Goal: Task Accomplishment & Management: Complete application form

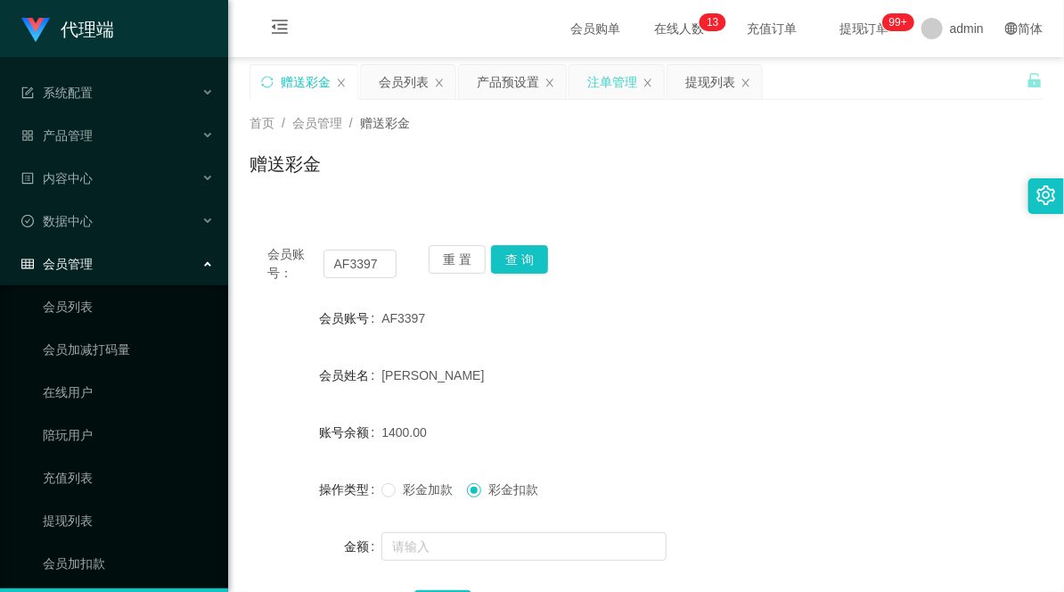
click at [612, 82] on div "注单管理" at bounding box center [612, 82] width 50 height 34
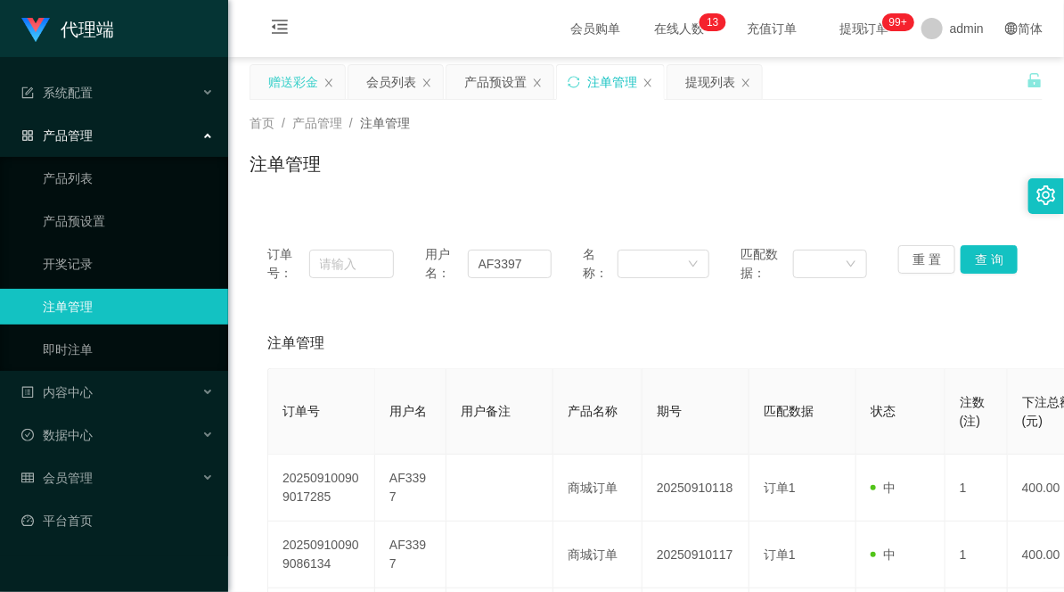
click at [305, 94] on div "赠送彩金" at bounding box center [293, 82] width 50 height 34
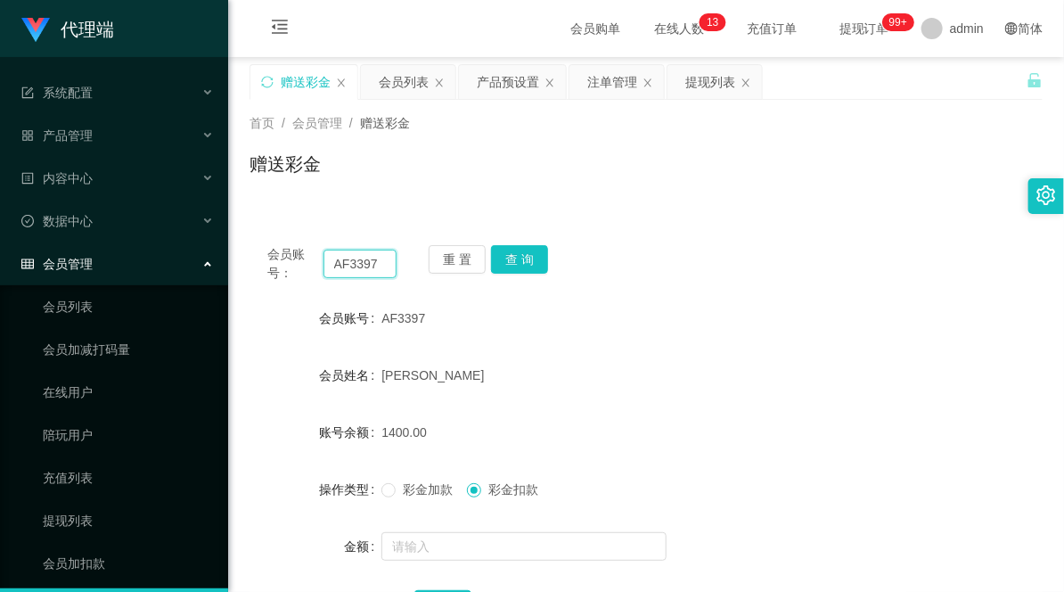
click at [353, 265] on input "AF3397" at bounding box center [359, 263] width 73 height 29
paste input "lex5298"
type input "Alex5298"
click at [523, 255] on button "查 询" at bounding box center [519, 259] width 57 height 29
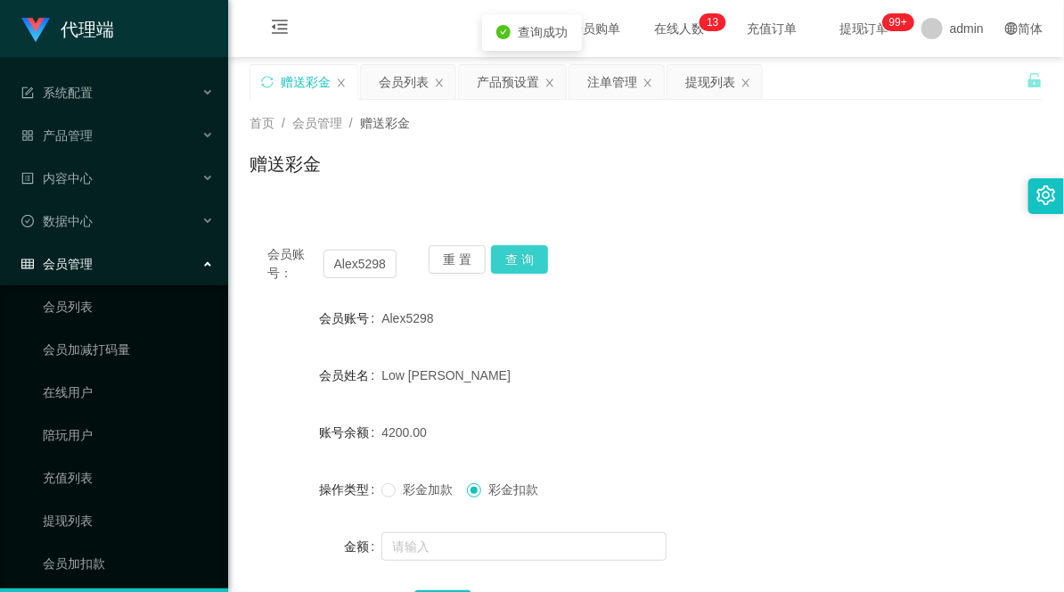
scroll to position [99, 0]
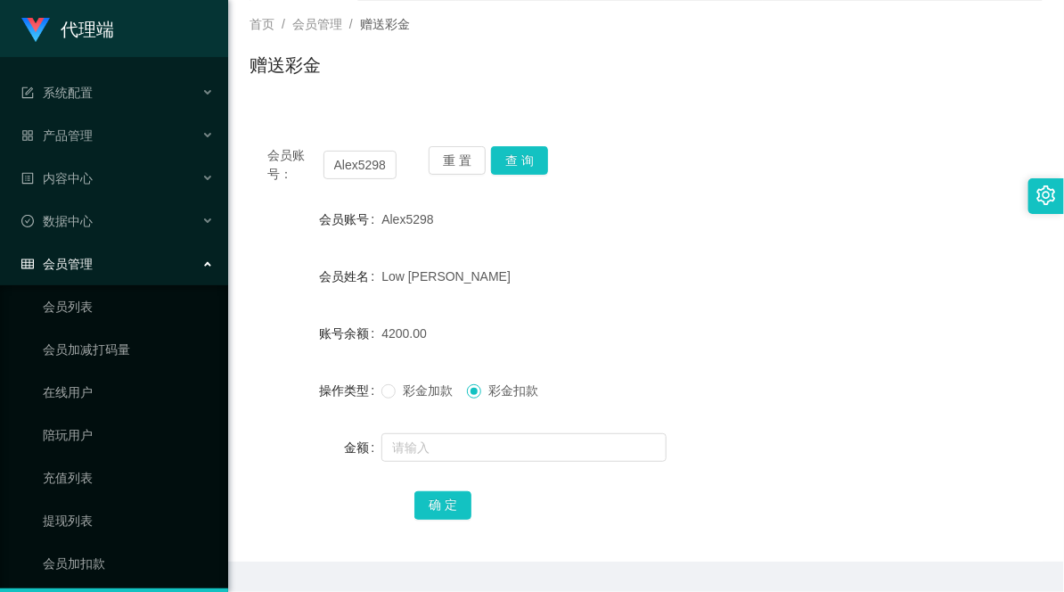
click at [423, 396] on span "彩金加款" at bounding box center [428, 390] width 64 height 14
click at [472, 448] on input "text" at bounding box center [523, 447] width 285 height 29
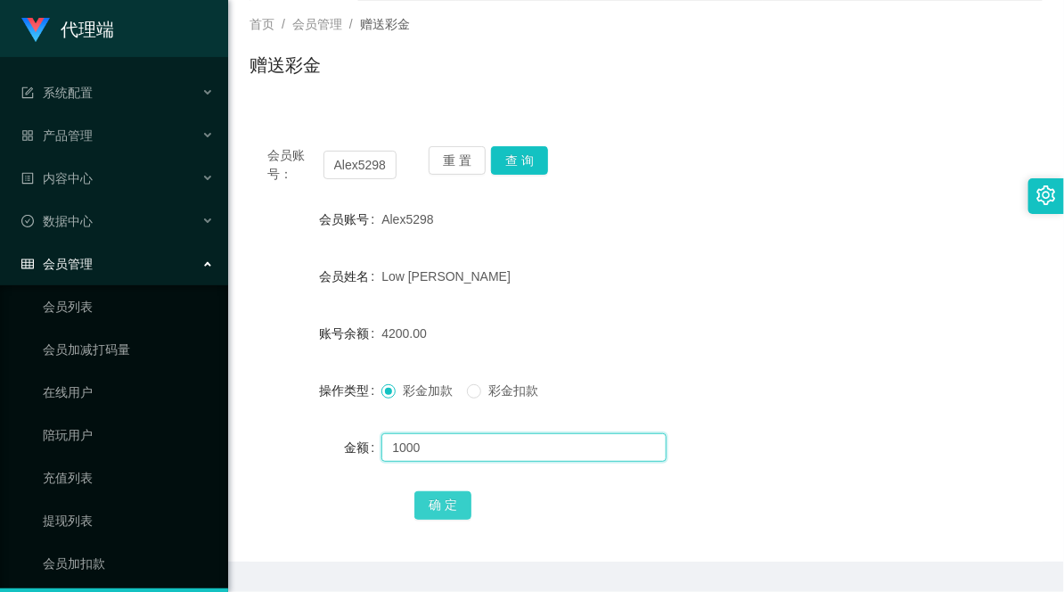
type input "1000"
click at [437, 515] on button "确 定" at bounding box center [442, 505] width 57 height 29
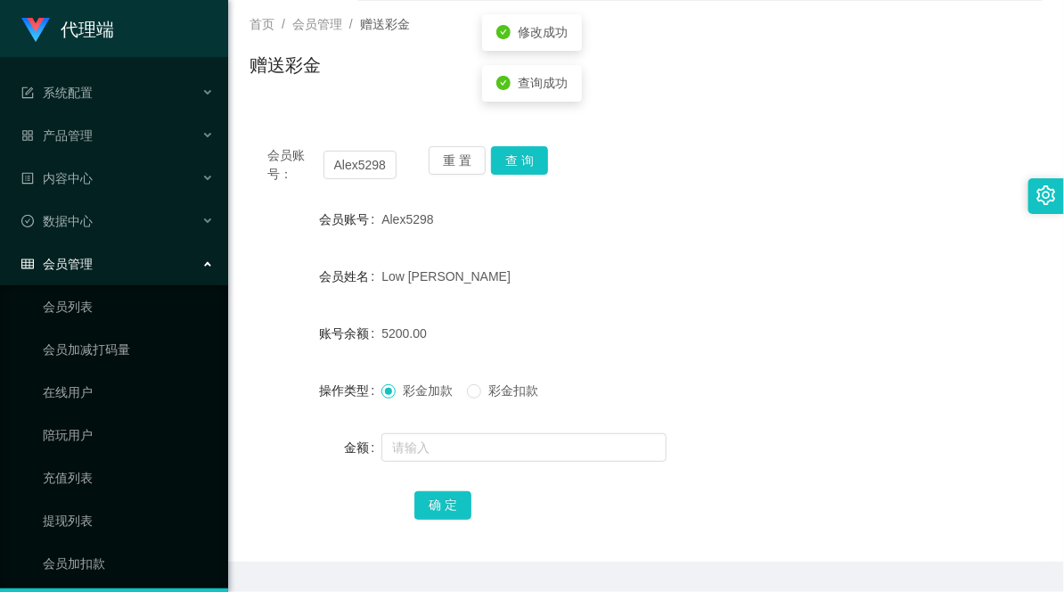
click at [663, 408] on form "会员账号 Alex5298 会员姓名 [PERSON_NAME] 账号余额 5200.00 操作类型 彩金加款 彩金扣款 金额 确 定" at bounding box center [645, 361] width 793 height 321
click at [533, 162] on button "查 询" at bounding box center [519, 160] width 57 height 29
click at [356, 171] on input "Alex5298" at bounding box center [359, 165] width 73 height 29
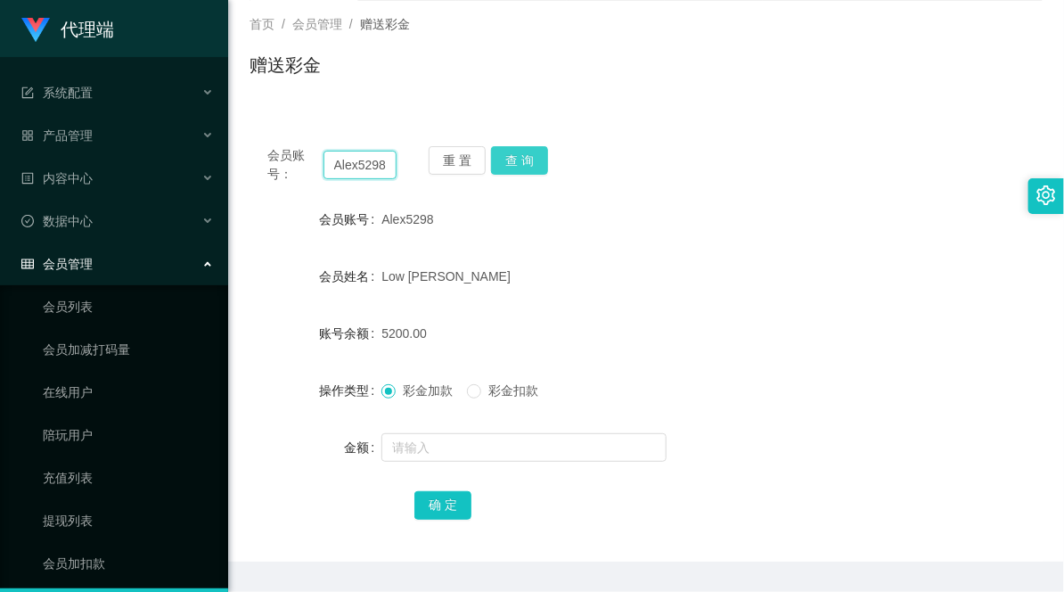
paste input "F3397"
type input "AF3397"
click at [521, 163] on button "查 询" at bounding box center [519, 160] width 57 height 29
click at [659, 314] on form "会员账号 AF3397 会员姓名 [PERSON_NAME] 账号余额 1400.00 操作类型 彩金加款 彩金扣款 金额 确 定" at bounding box center [645, 361] width 793 height 321
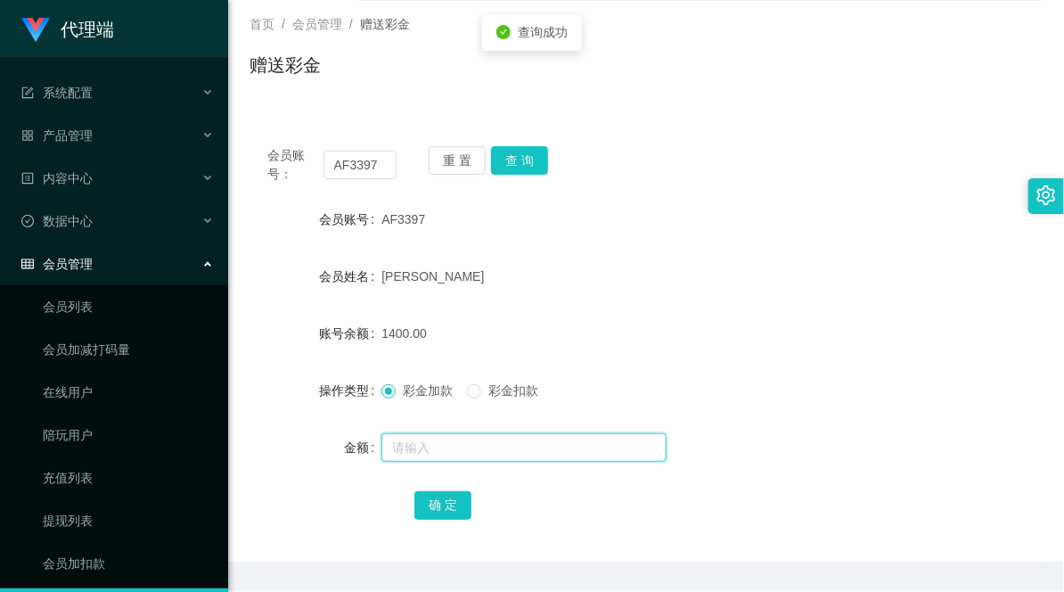
click at [430, 445] on input "text" at bounding box center [523, 447] width 285 height 29
type input "3000"
drag, startPoint x: 449, startPoint y: 502, endPoint x: 505, endPoint y: 459, distance: 71.1
click at [449, 502] on button "确 定" at bounding box center [442, 505] width 57 height 29
click at [648, 354] on form "会员账号 AF3397 会员姓名 [PERSON_NAME] 账号余额 1400.00 操作类型 彩金加款 彩金扣款 金额 3000 确 定" at bounding box center [645, 361] width 793 height 321
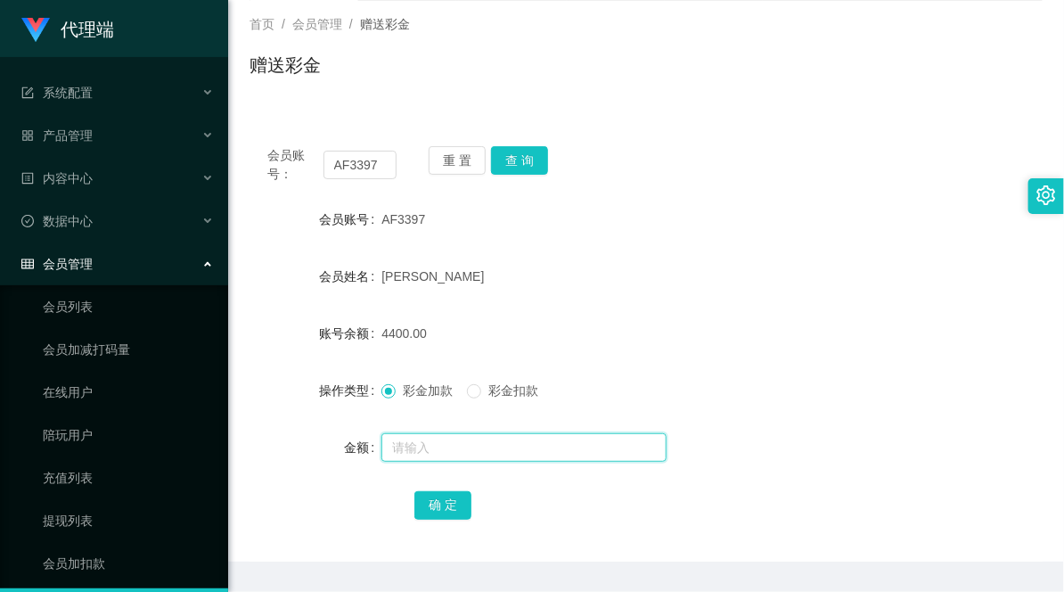
click at [466, 452] on input "text" at bounding box center [523, 447] width 285 height 29
type input "288"
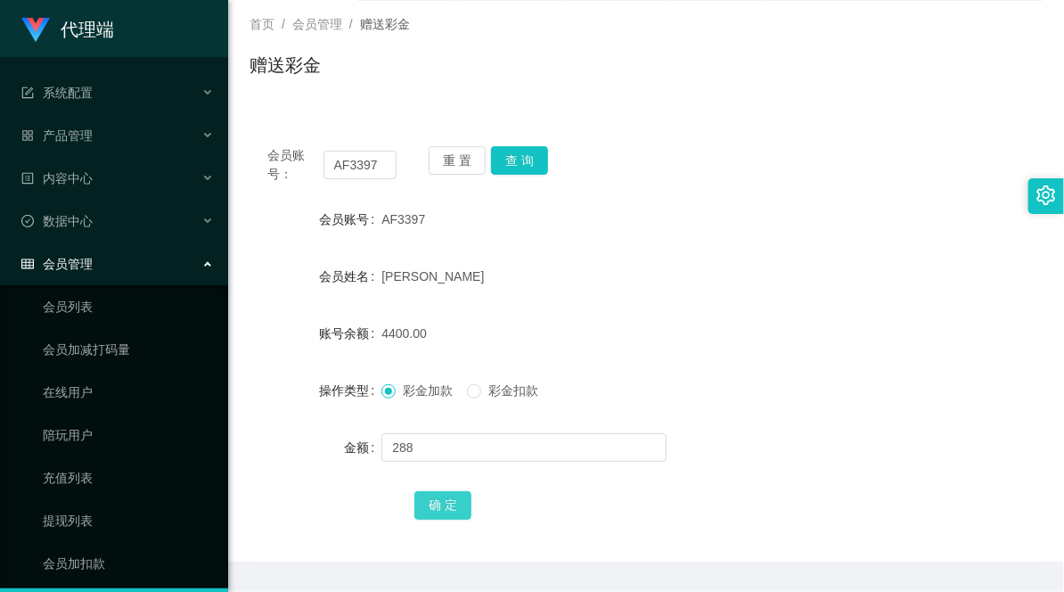
click at [432, 500] on button "确 定" at bounding box center [442, 505] width 57 height 29
click at [759, 474] on form "会员账号 AF3397 会员姓名 [PERSON_NAME] 账号余额 4688.00 操作类型 彩金加款 彩金扣款 金额 确 定" at bounding box center [645, 361] width 793 height 321
click at [512, 165] on button "查 询" at bounding box center [519, 160] width 57 height 29
drag, startPoint x: 840, startPoint y: 179, endPoint x: 874, endPoint y: 127, distance: 62.5
click at [841, 179] on div "会员账号： AF3397 重 置 查 询" at bounding box center [645, 164] width 793 height 37
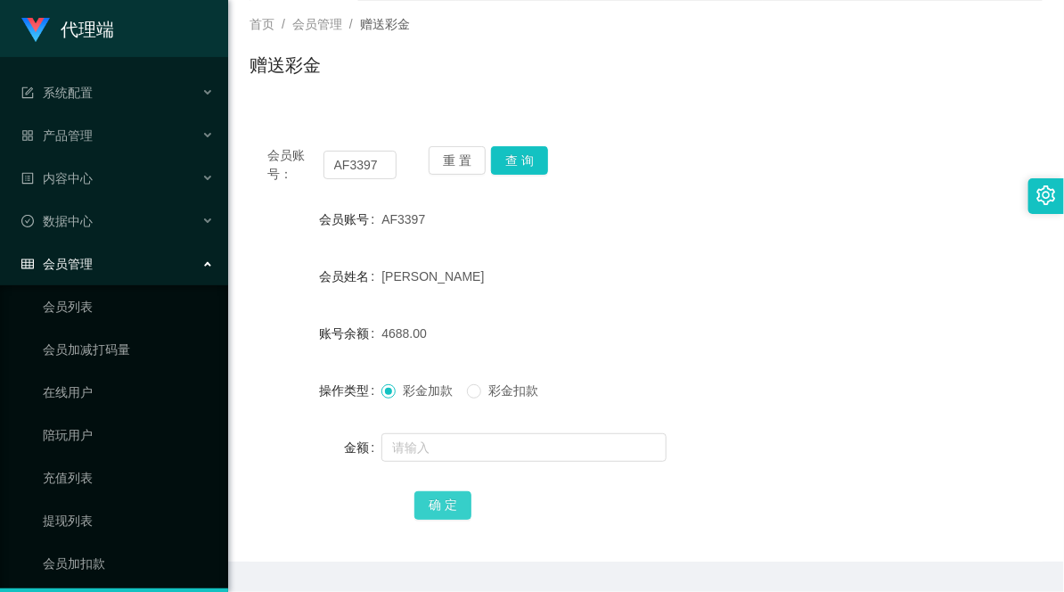
click at [467, 495] on button "确 定" at bounding box center [442, 505] width 57 height 29
click at [733, 345] on div "4688.00" at bounding box center [612, 333] width 462 height 36
click at [521, 262] on div "[PERSON_NAME]" at bounding box center [612, 276] width 462 height 36
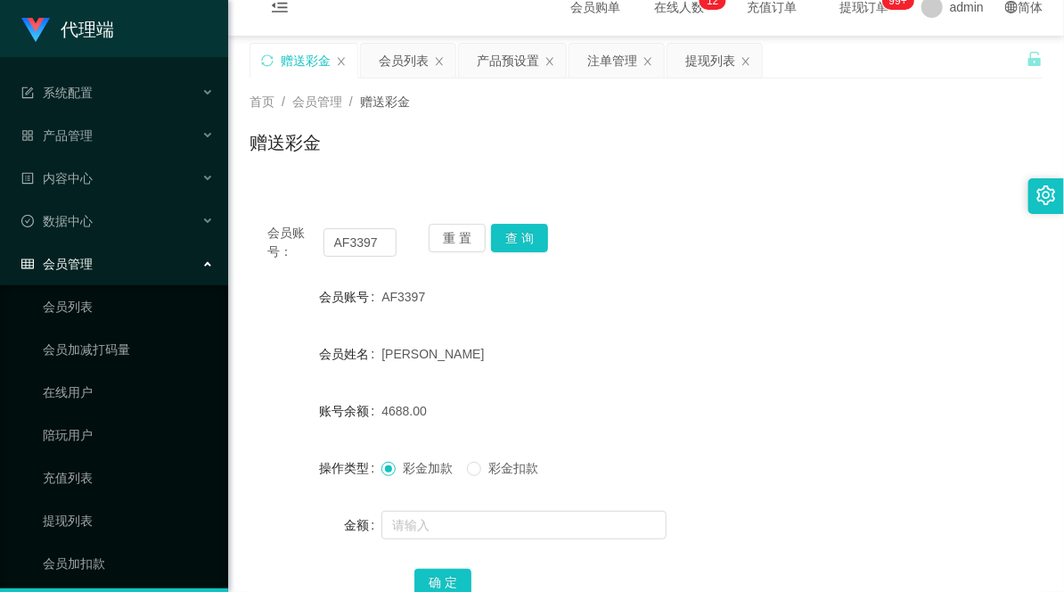
scroll to position [0, 0]
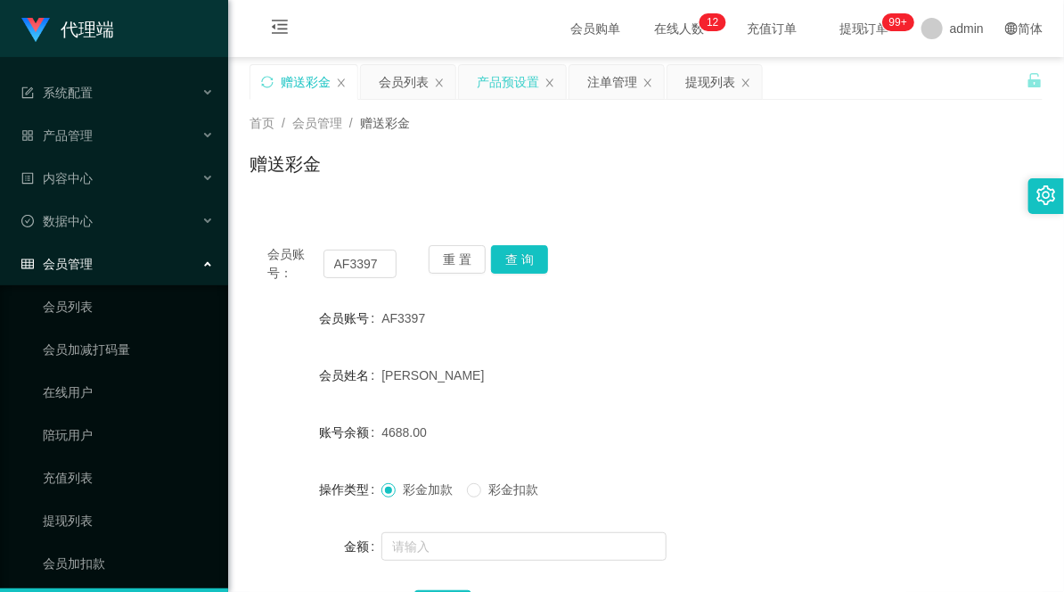
click at [519, 80] on div "产品预设置" at bounding box center [508, 82] width 62 height 34
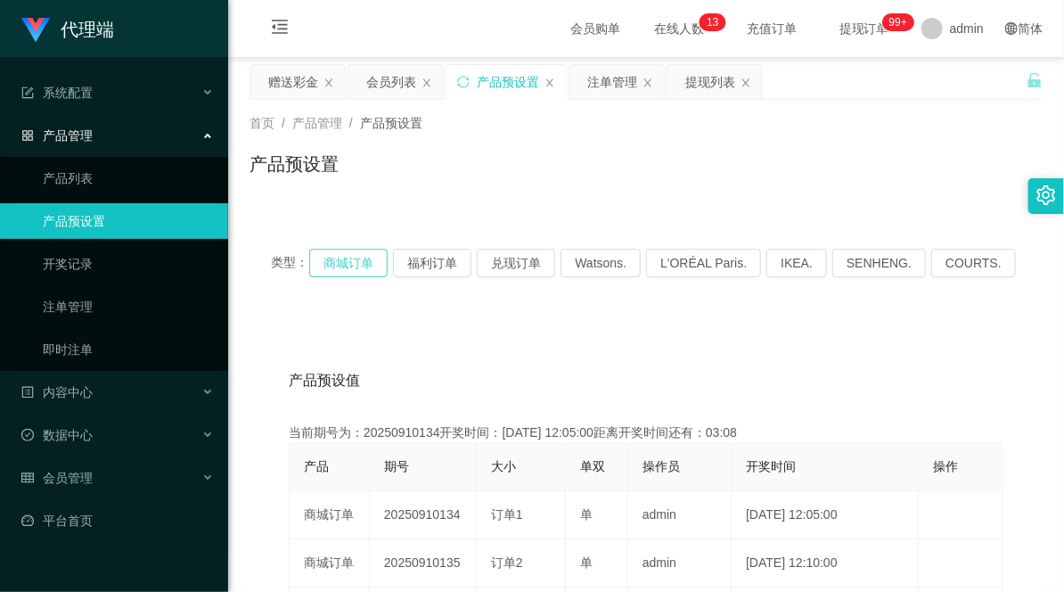
click at [380, 265] on button "商城订单" at bounding box center [348, 263] width 78 height 29
click at [450, 261] on button "福利订单" at bounding box center [432, 263] width 78 height 29
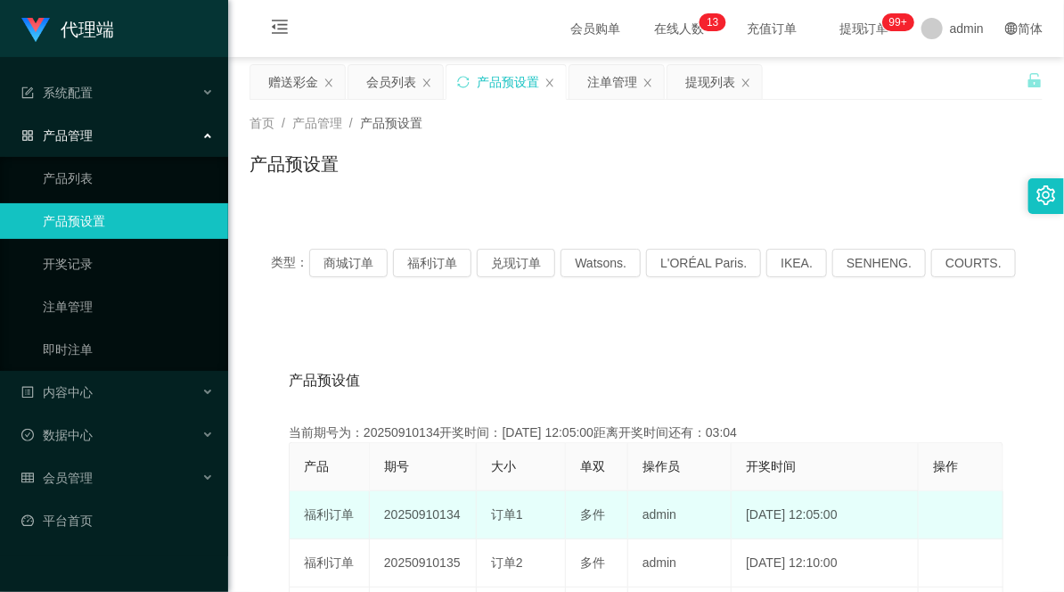
drag, startPoint x: 389, startPoint y: 512, endPoint x: 543, endPoint y: 514, distance: 154.1
click at [543, 514] on tr "福利订单 20250910134 订单1 多件 admin [DATE] 12:05:00 编 辑 限制投注" at bounding box center [647, 515] width 714 height 48
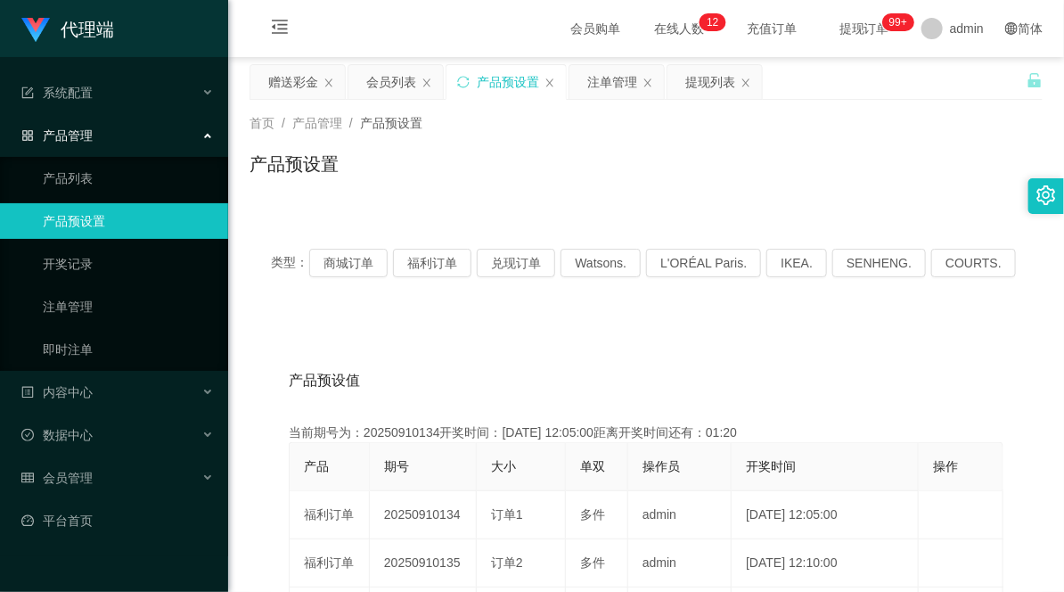
drag, startPoint x: 602, startPoint y: 84, endPoint x: 600, endPoint y: 107, distance: 23.2
click at [602, 84] on div "注单管理" at bounding box center [612, 82] width 50 height 34
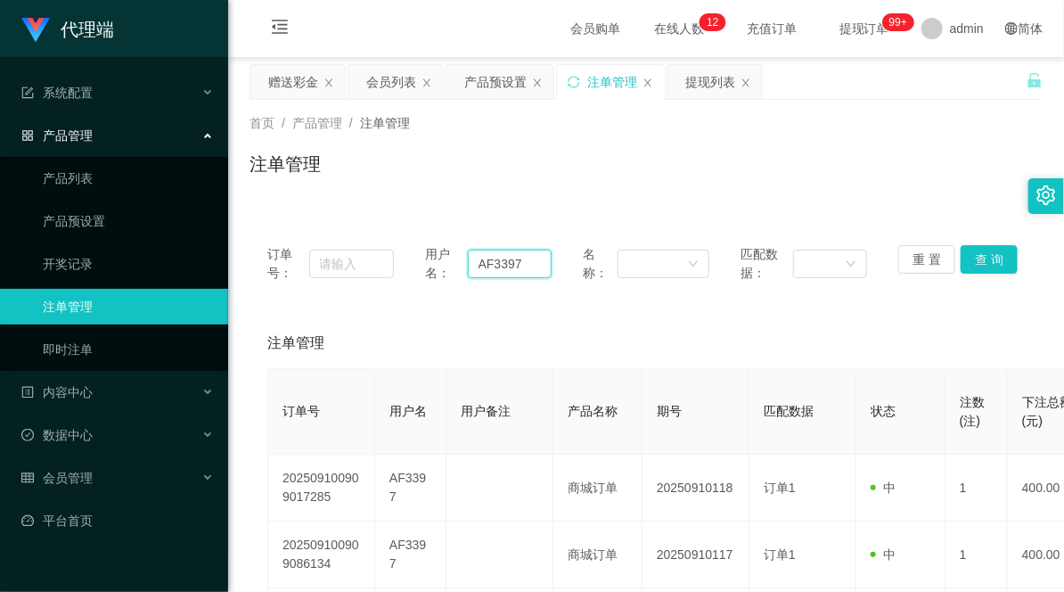
click at [488, 265] on input "AF3397" at bounding box center [510, 263] width 84 height 29
click at [969, 254] on button "查 询" at bounding box center [988, 259] width 57 height 29
click at [980, 257] on button "查 询" at bounding box center [988, 259] width 57 height 29
click at [982, 265] on button "查 询" at bounding box center [988, 259] width 57 height 29
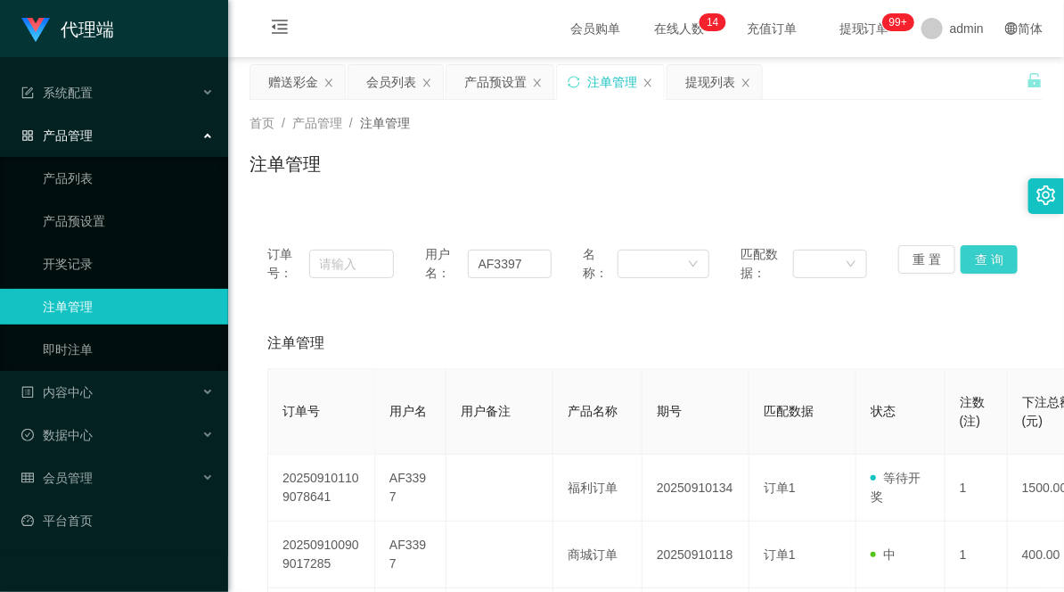
click at [980, 259] on button "查 询" at bounding box center [988, 259] width 57 height 29
click at [499, 264] on input "AF3397" at bounding box center [510, 263] width 84 height 29
drag, startPoint x: 579, startPoint y: 205, endPoint x: 564, endPoint y: 196, distance: 17.6
click at [579, 206] on div "订单号： 用户名： AF3397 名称： 匹配数据： 重 置 查 询 注单管理 订单号 用户名 用户备注 产品名称 期号 匹配数据 状态 注数(注) 下注总额…" at bounding box center [645, 526] width 793 height 640
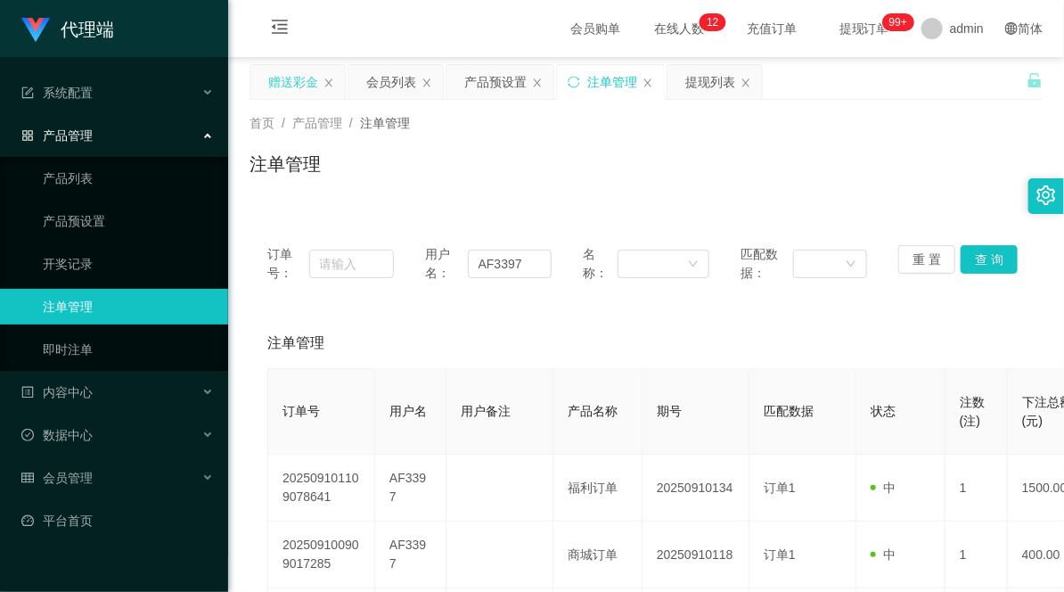
click at [310, 90] on div "赠送彩金" at bounding box center [293, 82] width 50 height 34
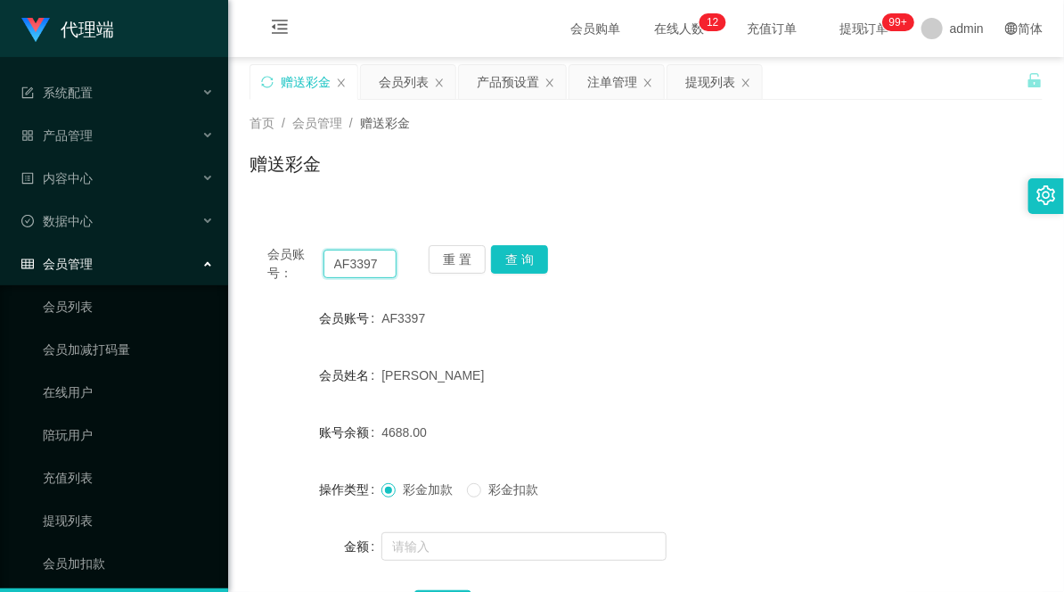
click at [358, 256] on input "AF3397" at bounding box center [359, 263] width 73 height 29
click at [523, 259] on button "查 询" at bounding box center [519, 259] width 57 height 29
click at [748, 211] on div "会员账号： AF3397 重 置 查 询 会员账号 AF3397 会员姓名 [PERSON_NAME] 账号余额 6188.00 操作类型 彩金加款 彩金扣款…" at bounding box center [645, 433] width 793 height 454
click at [524, 254] on button "查 询" at bounding box center [519, 259] width 57 height 29
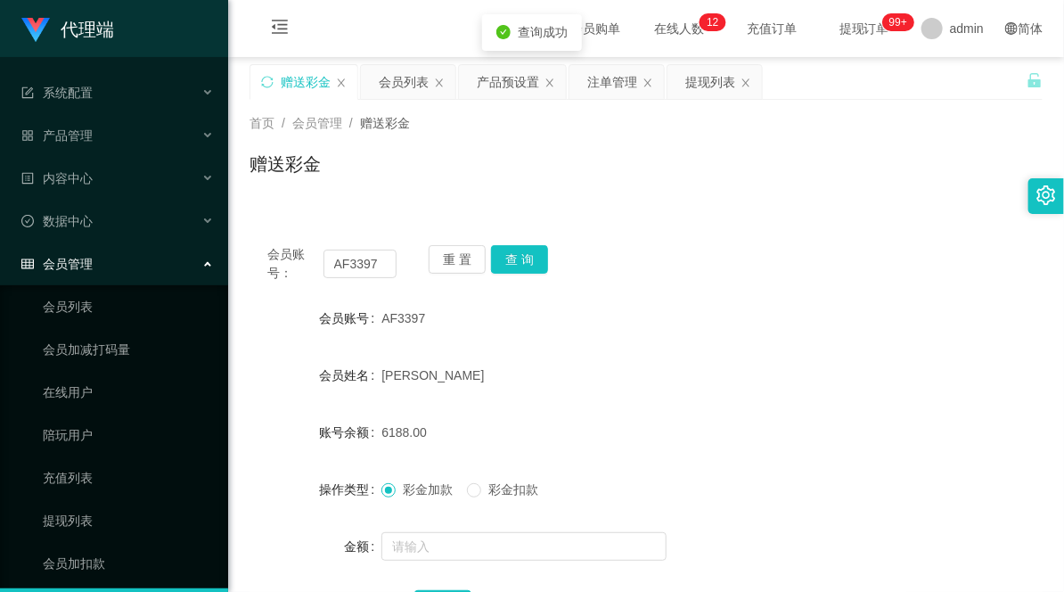
click at [725, 248] on div "会员账号： AF3397 重 置 查 询" at bounding box center [645, 263] width 793 height 37
click at [520, 251] on button "查 询" at bounding box center [519, 259] width 57 height 29
click at [514, 265] on button "查 询" at bounding box center [519, 259] width 57 height 29
click at [532, 263] on button "查 询" at bounding box center [519, 259] width 57 height 29
click at [358, 258] on input "AF3397" at bounding box center [359, 263] width 73 height 29
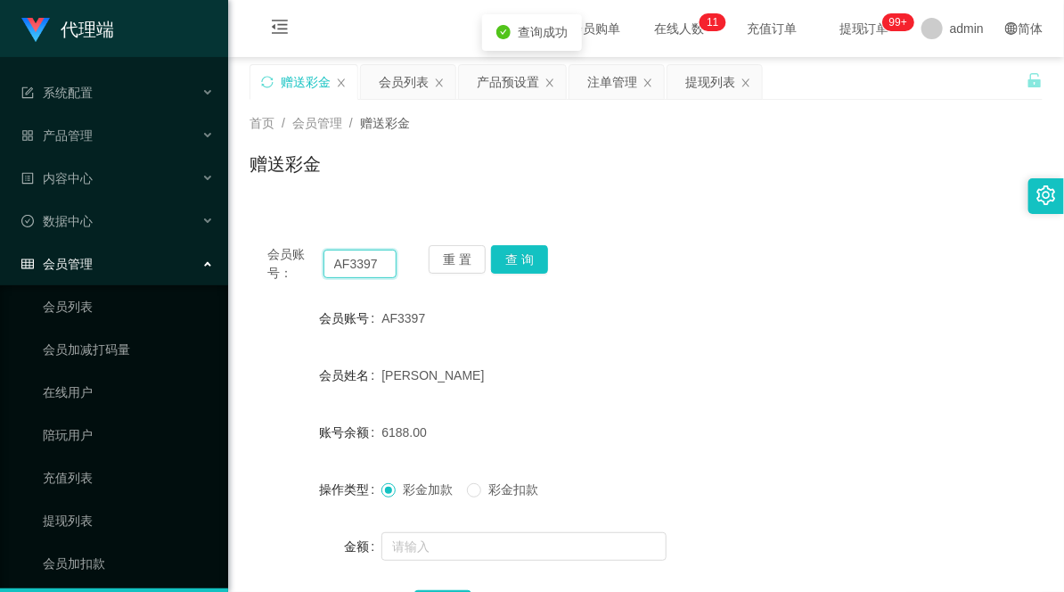
click at [358, 258] on input "AF3397" at bounding box center [359, 263] width 73 height 29
